Goal: Information Seeking & Learning: Learn about a topic

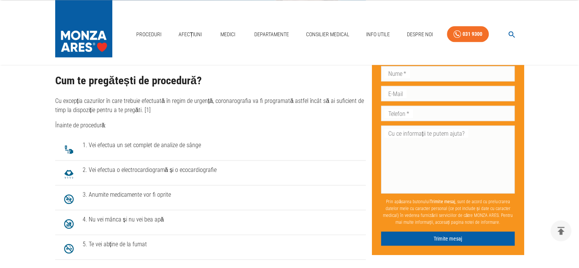
scroll to position [1371, 0]
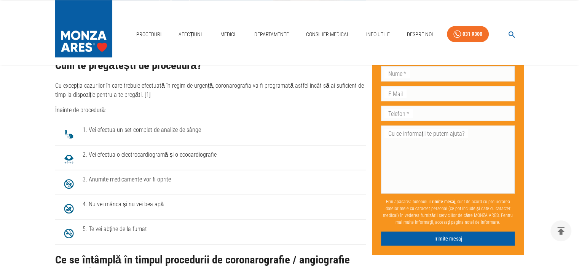
click at [159, 125] on span "1. Vei efectua un set complet de analize de sânge" at bounding box center [221, 129] width 277 height 9
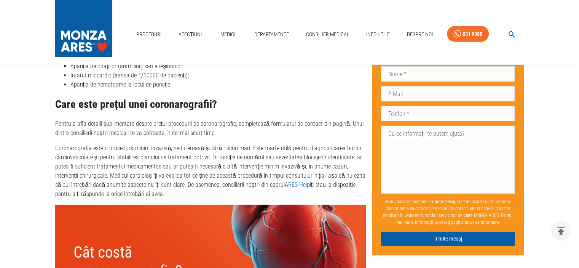
scroll to position [2468, 0]
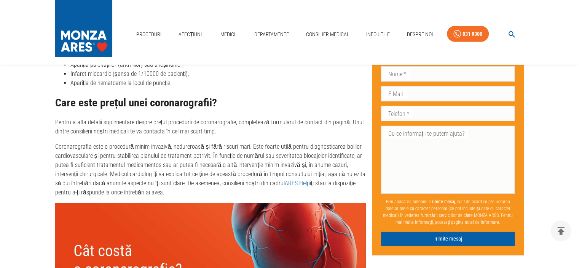
click at [165, 118] on p "Pentru a afla detalii suplimentare despre prețul procedurii de coronarografie, …" at bounding box center [210, 127] width 311 height 18
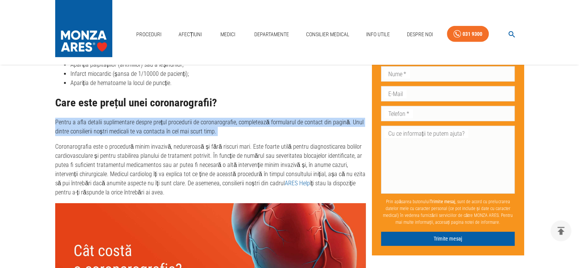
click at [165, 118] on p "Pentru a afla detalii suplimentare despre prețul procedurii de coronarografie, …" at bounding box center [210, 127] width 311 height 18
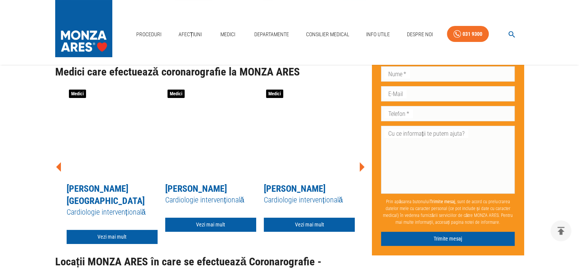
scroll to position [2909, 0]
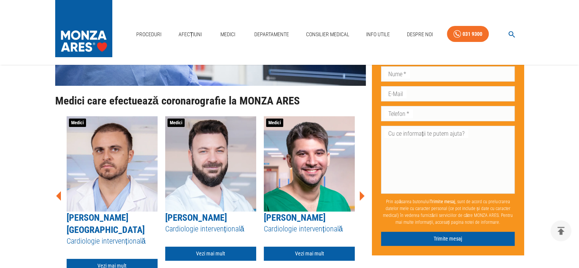
click at [363, 191] on icon at bounding box center [362, 196] width 5 height 10
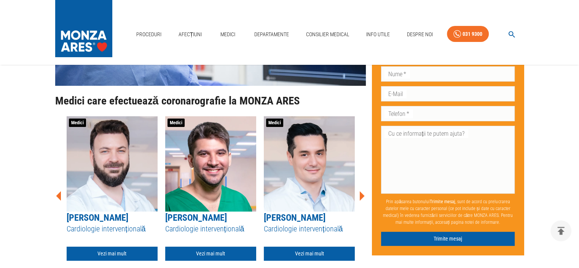
click at [363, 191] on icon at bounding box center [362, 196] width 5 height 10
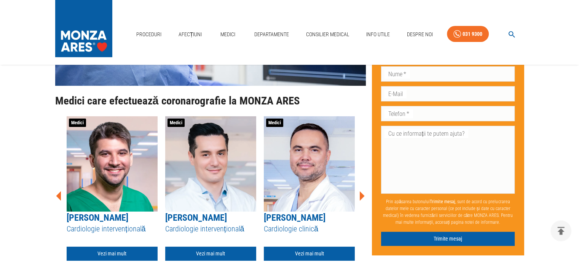
click at [363, 191] on icon at bounding box center [362, 196] width 5 height 10
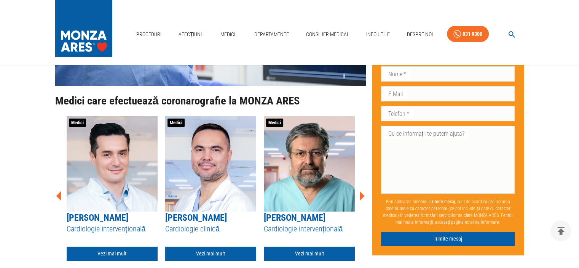
click at [363, 191] on icon at bounding box center [362, 196] width 5 height 10
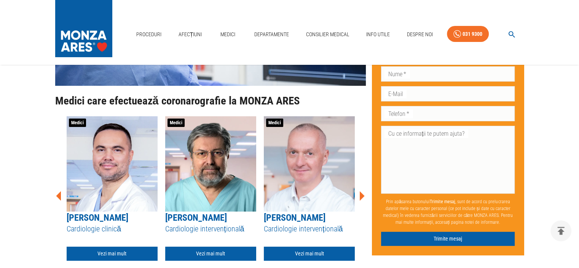
click at [363, 191] on icon at bounding box center [362, 196] width 5 height 10
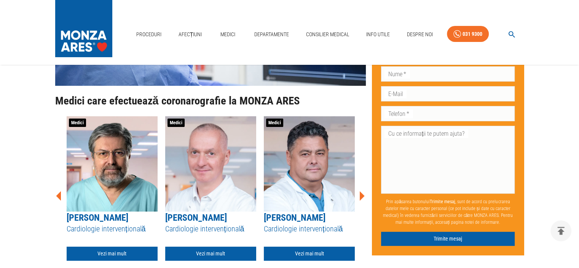
click at [363, 191] on icon at bounding box center [362, 196] width 5 height 10
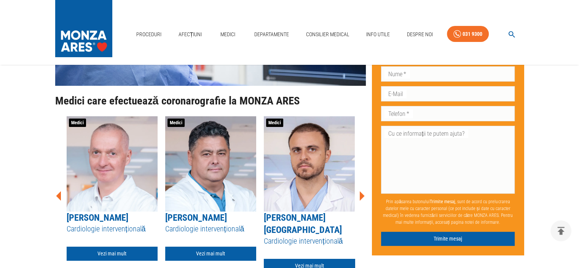
click at [363, 191] on icon at bounding box center [362, 196] width 5 height 10
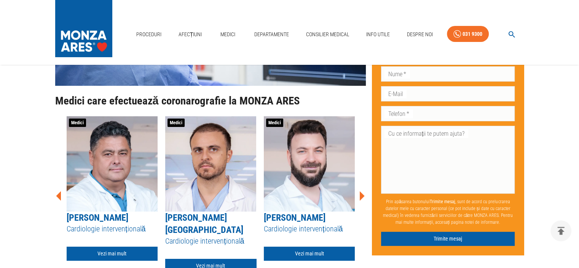
click at [363, 191] on icon at bounding box center [362, 196] width 5 height 10
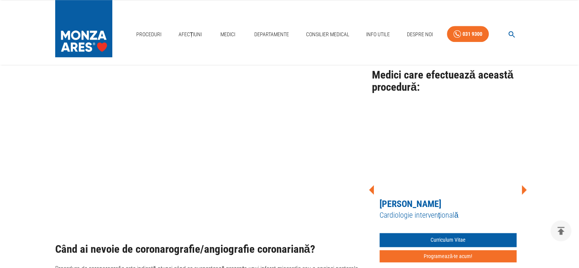
scroll to position [638, 0]
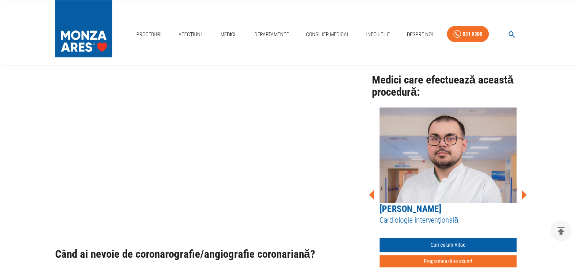
click at [22, 61] on div "Proceduri Afecțiuni Medici Departamente Consilier Medical Info Utile Despre Noi…" at bounding box center [289, 32] width 579 height 65
click at [422, 45] on link "Contact" at bounding box center [418, 46] width 24 height 13
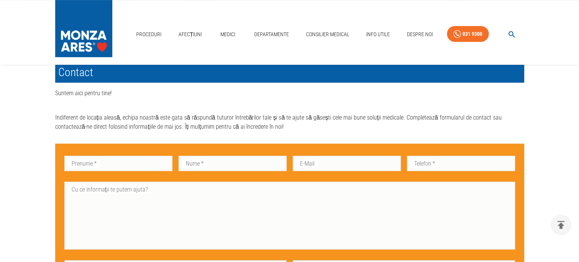
scroll to position [366, 0]
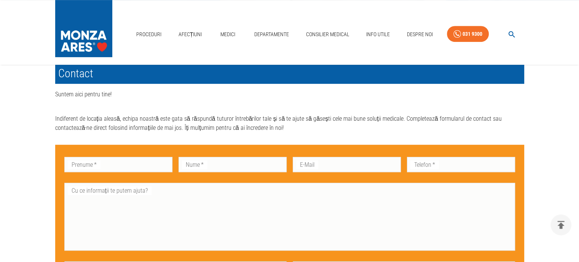
click at [74, 34] on img at bounding box center [83, 26] width 57 height 53
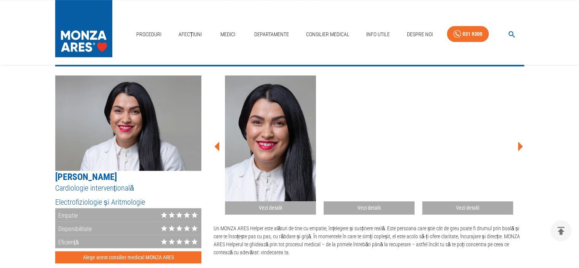
scroll to position [396, 0]
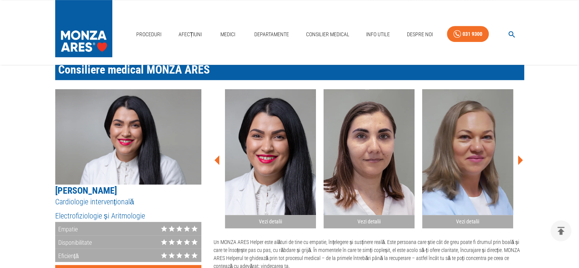
click at [520, 158] on icon at bounding box center [520, 160] width 5 height 10
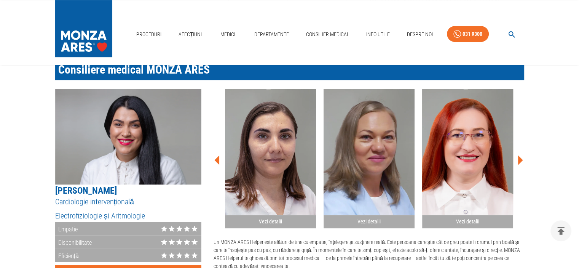
click at [520, 158] on icon at bounding box center [520, 160] width 5 height 10
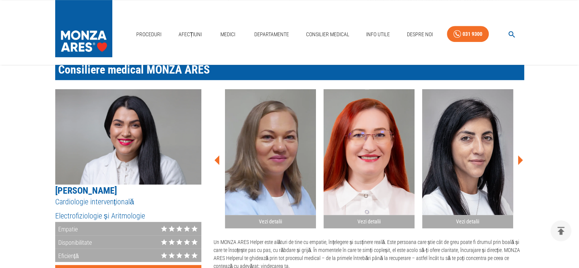
click at [520, 158] on icon at bounding box center [520, 160] width 5 height 10
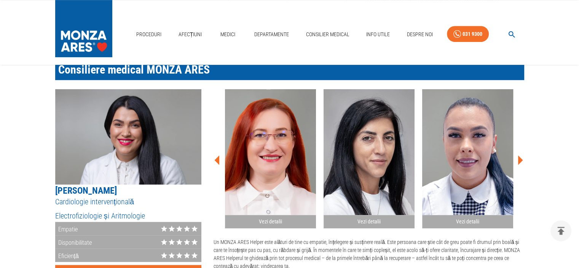
click at [520, 158] on icon at bounding box center [520, 160] width 5 height 10
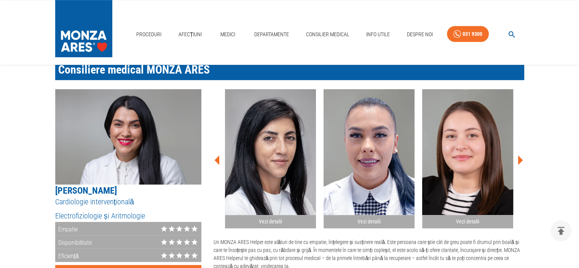
click at [520, 158] on icon at bounding box center [520, 160] width 5 height 10
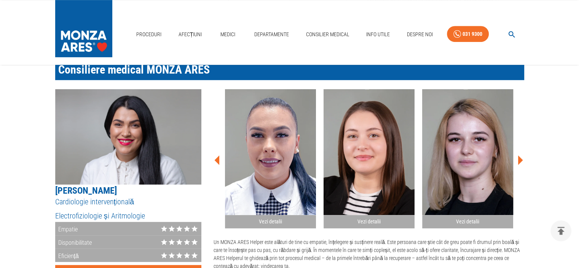
click at [520, 158] on icon at bounding box center [520, 160] width 5 height 10
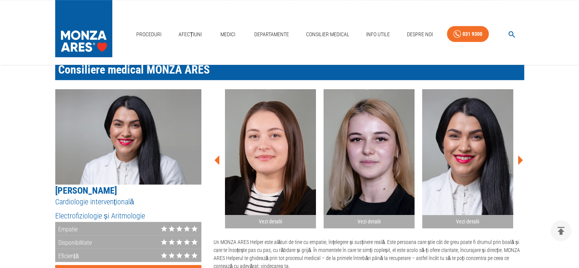
click at [520, 158] on icon at bounding box center [520, 160] width 5 height 10
click at [232, 35] on link "Medici" at bounding box center [228, 35] width 24 height 16
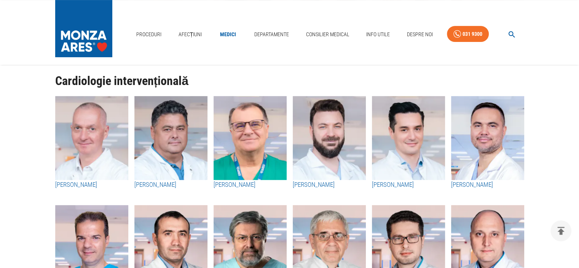
scroll to position [244, 0]
